Goal: Find specific page/section: Find specific page/section

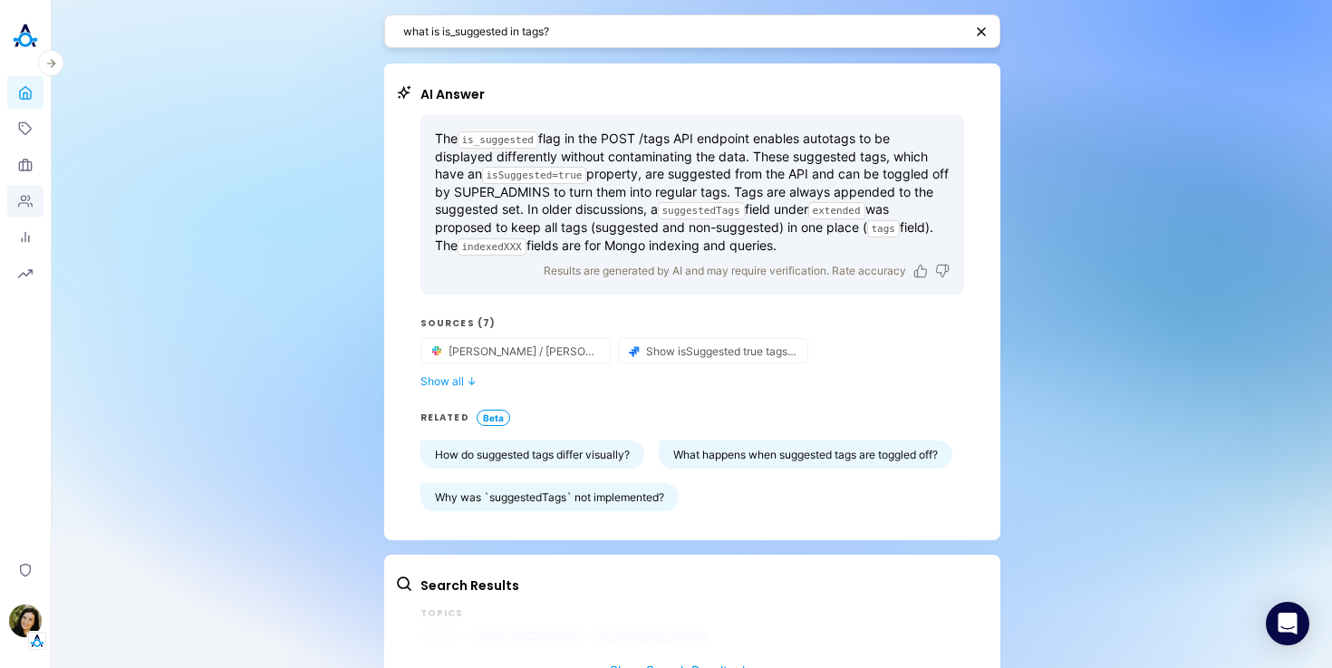
click at [27, 202] on icon at bounding box center [25, 201] width 15 height 15
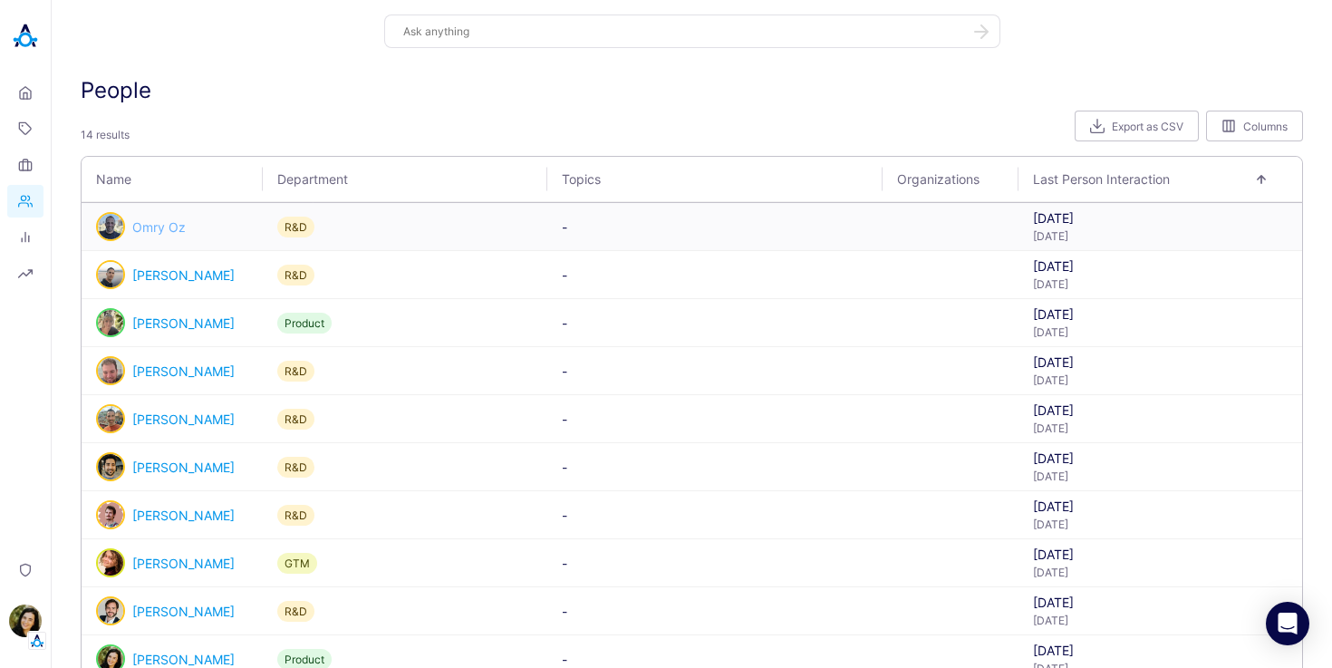
click at [164, 228] on link "Omry Oz" at bounding box center [158, 226] width 53 height 15
